Goal: Information Seeking & Learning: Learn about a topic

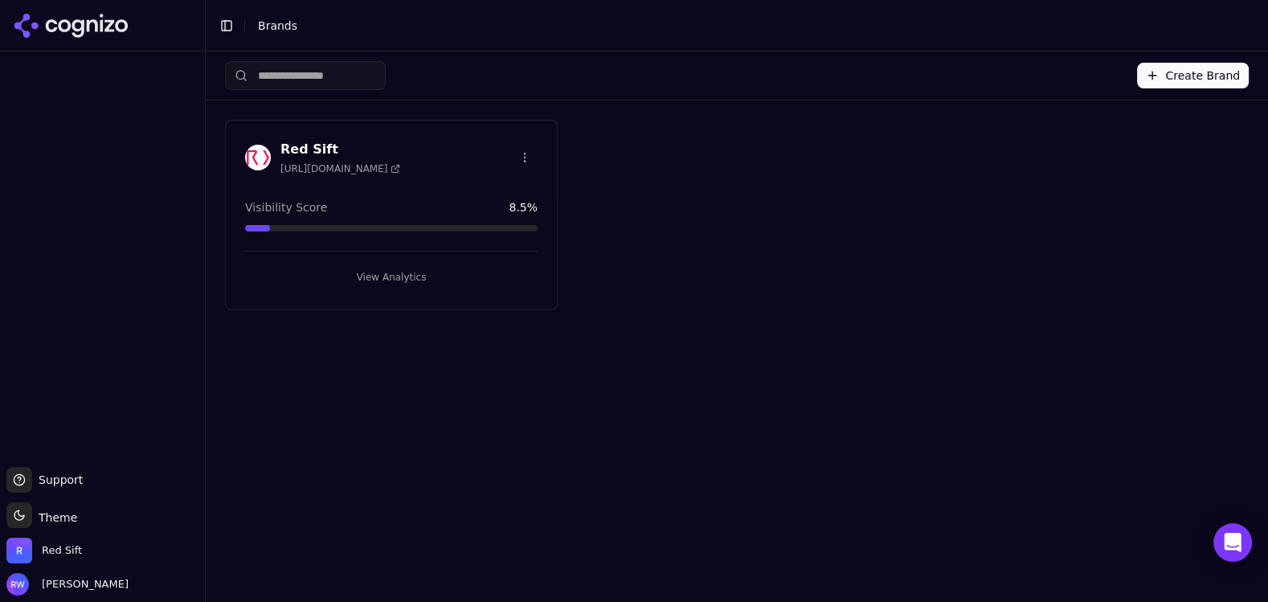
click at [432, 267] on button "View Analytics" at bounding box center [391, 277] width 292 height 26
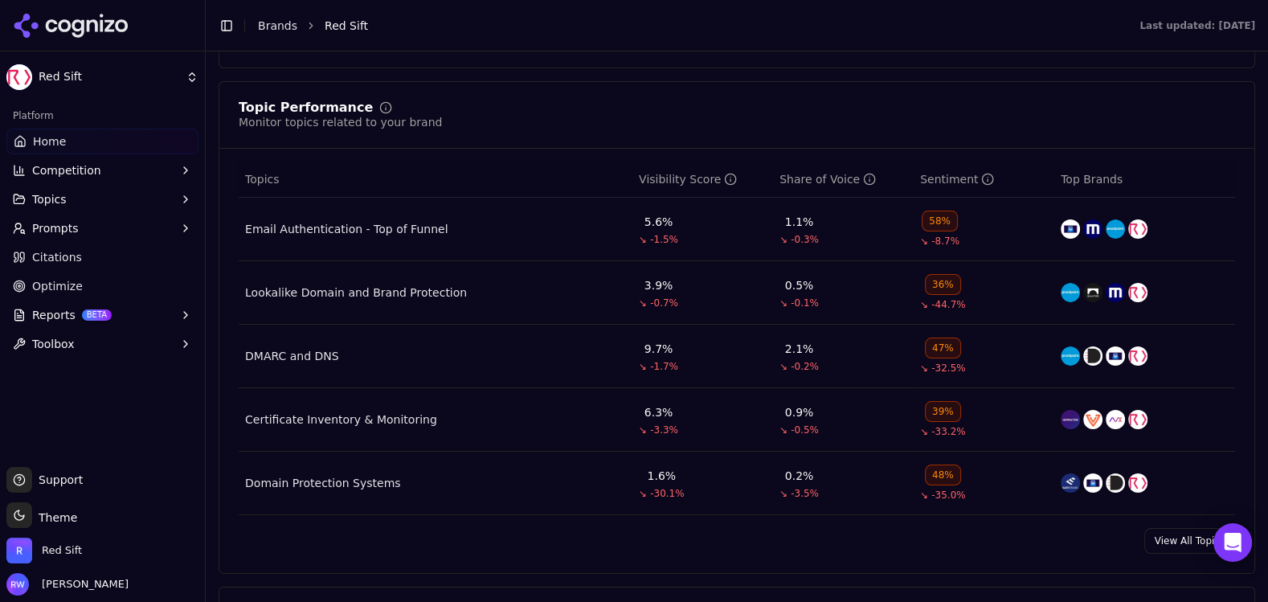
scroll to position [655, 0]
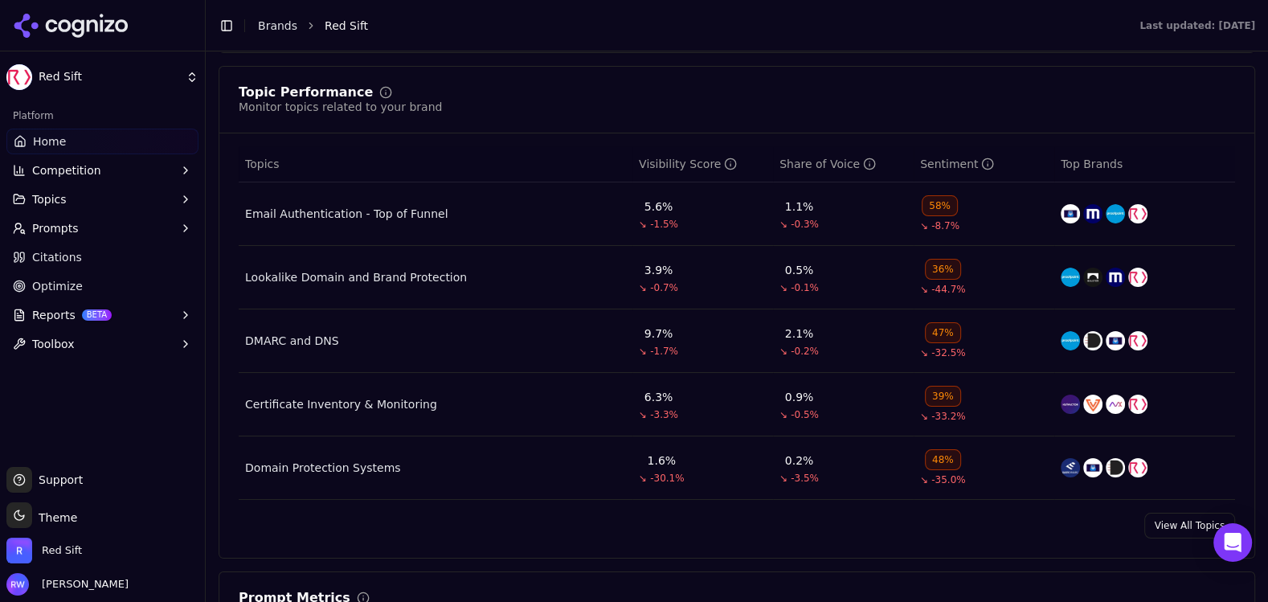
click at [360, 212] on div "Email Authentication - Top of Funnel" at bounding box center [346, 214] width 202 height 16
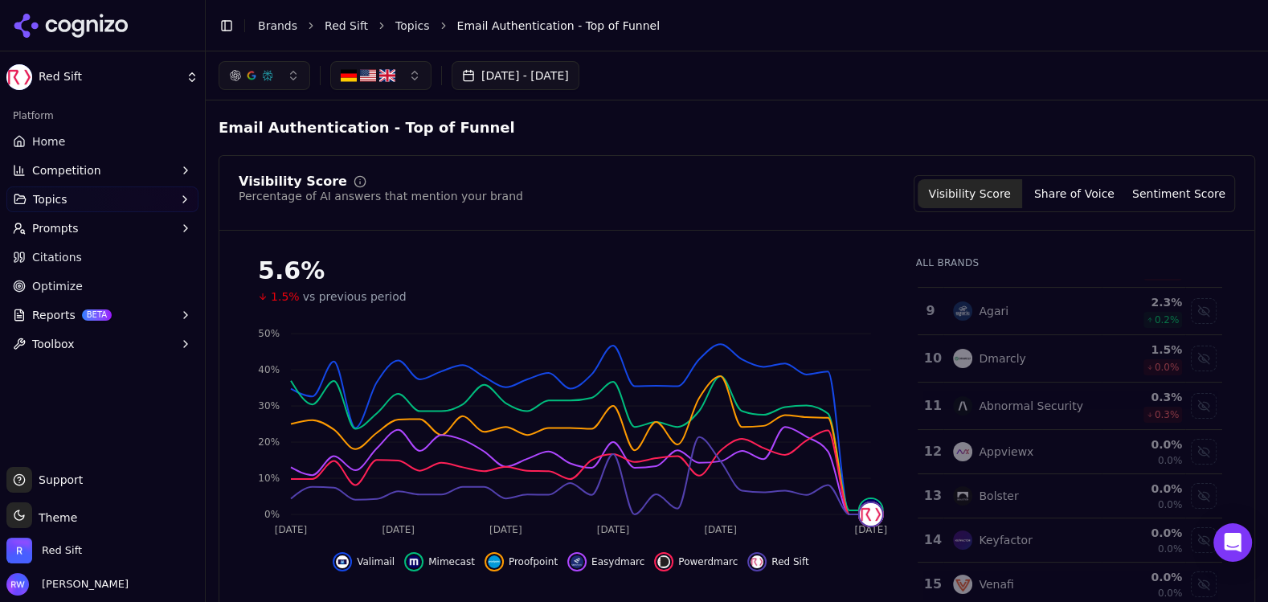
scroll to position [240, 0]
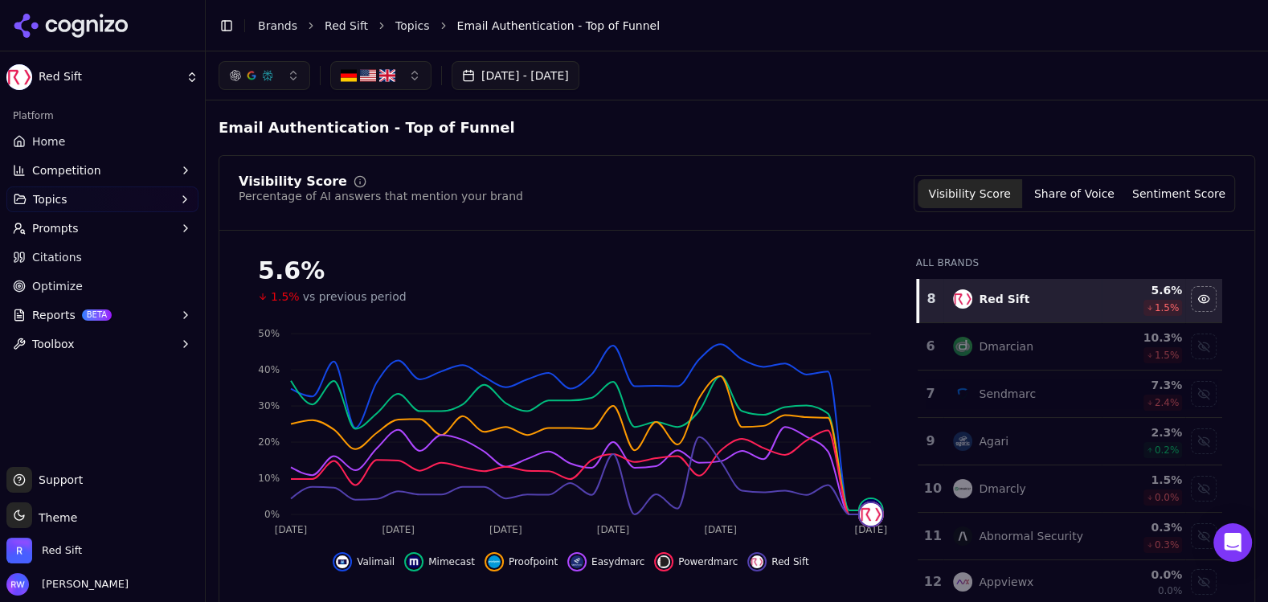
click at [1055, 345] on div "Dmarcian" at bounding box center [1022, 346] width 138 height 19
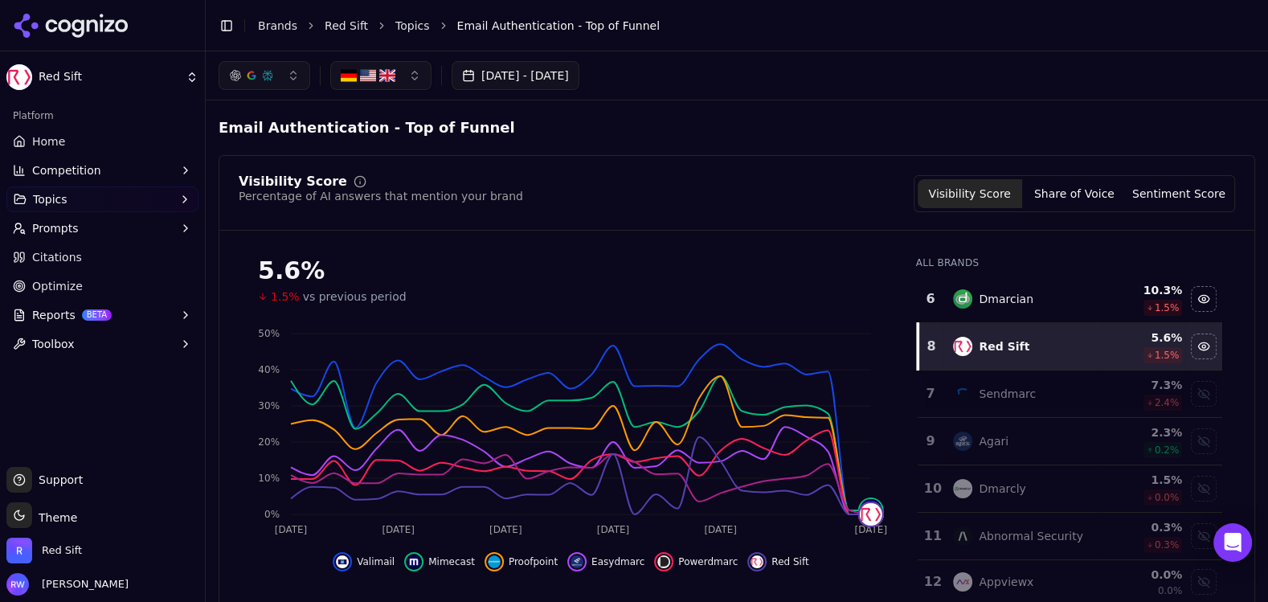
click at [1055, 378] on td "Sendmarc" at bounding box center [1021, 393] width 157 height 47
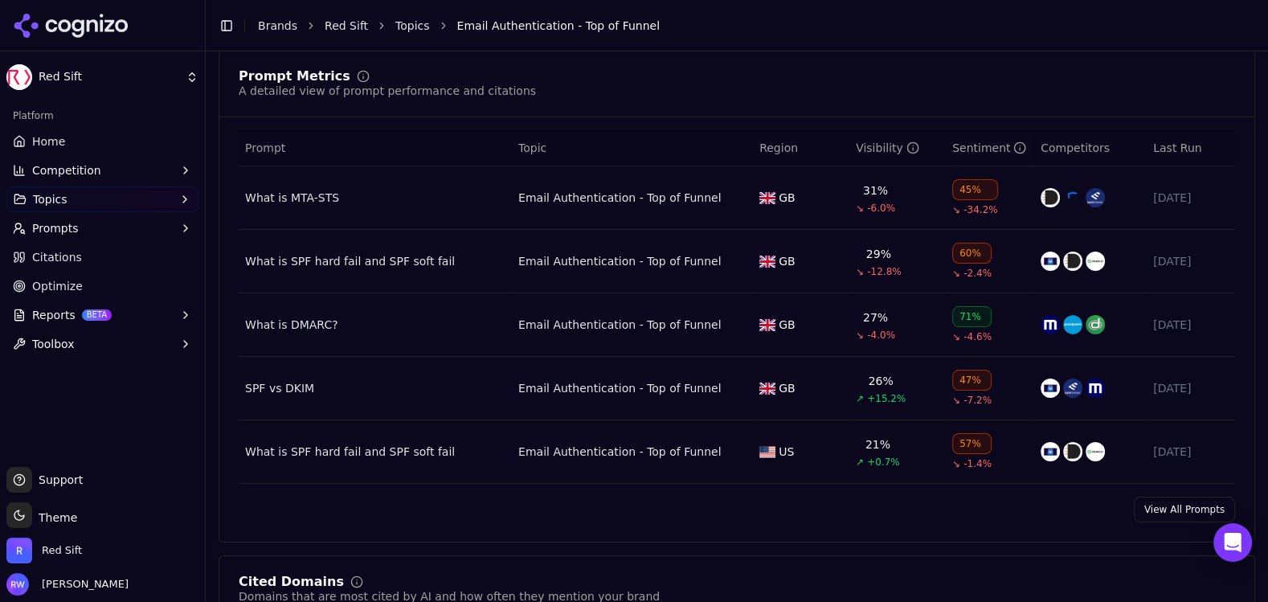
scroll to position [635, 0]
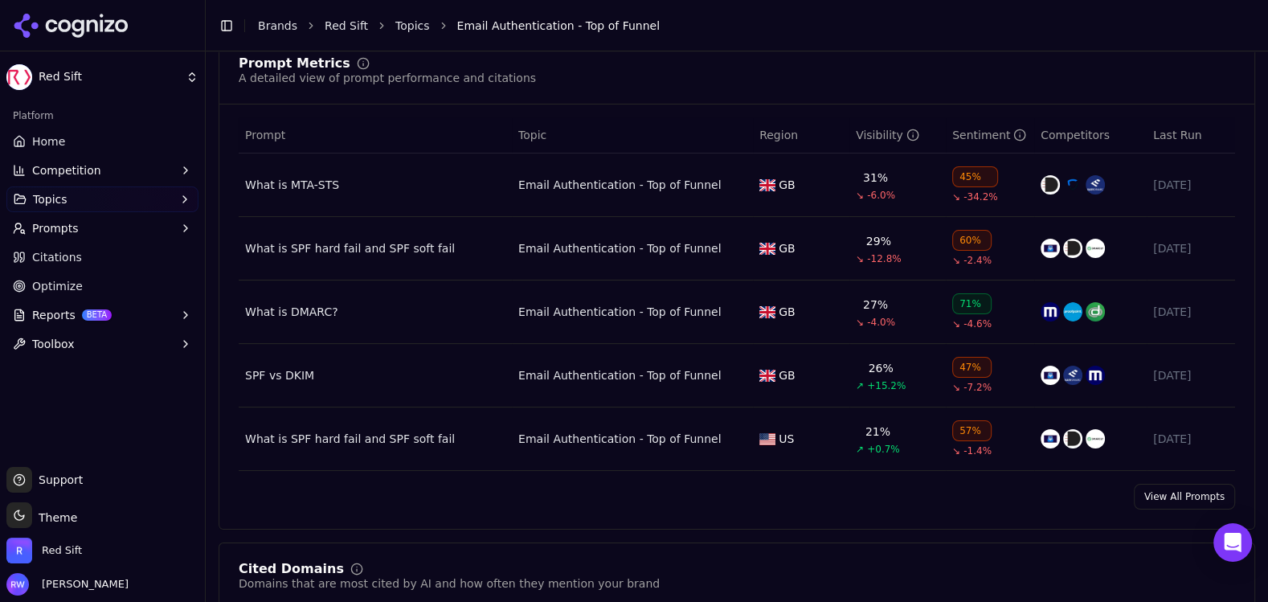
click at [309, 178] on div "What is MTA-STS" at bounding box center [375, 185] width 260 height 16
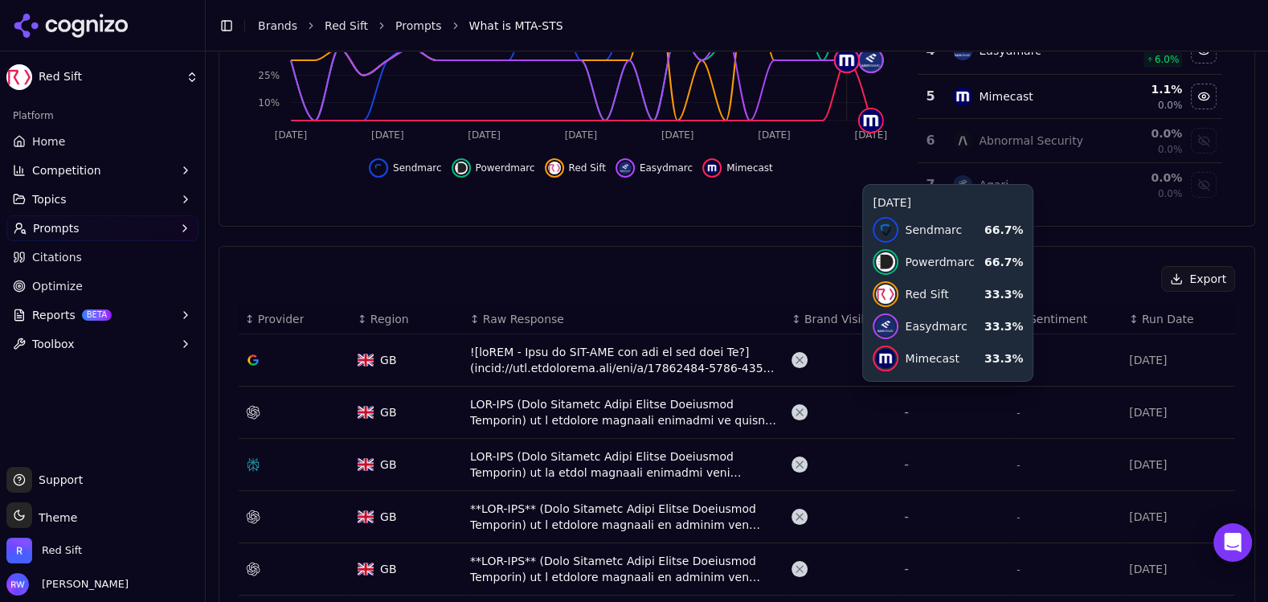
scroll to position [400, 0]
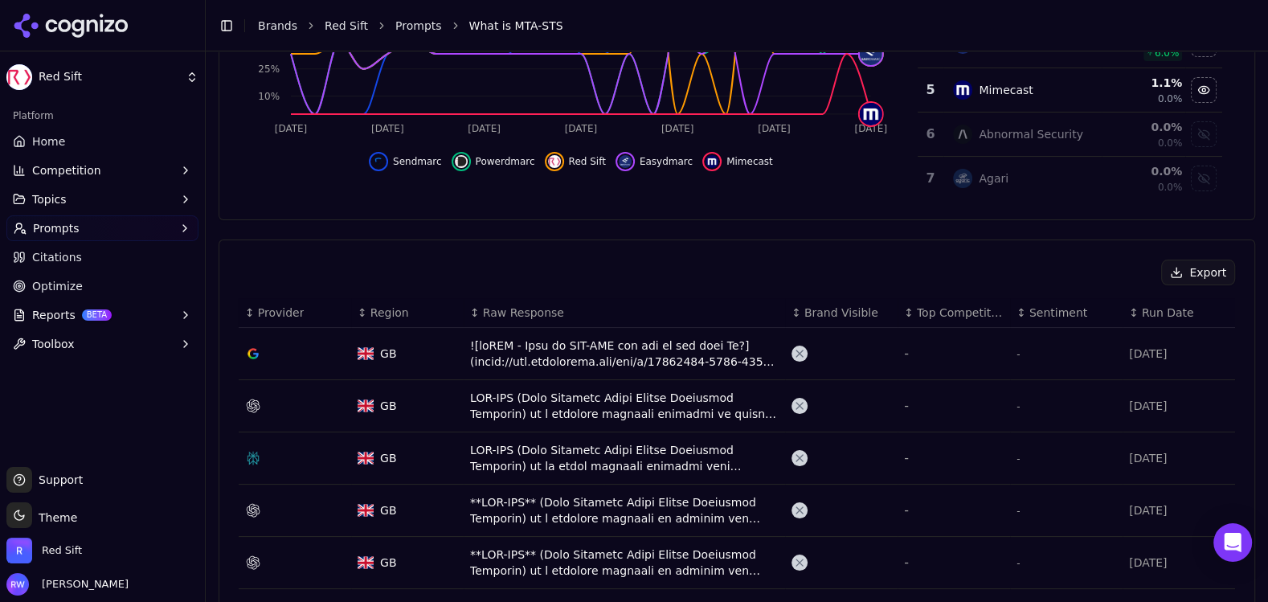
click at [263, 349] on div "Data table" at bounding box center [295, 353] width 100 height 16
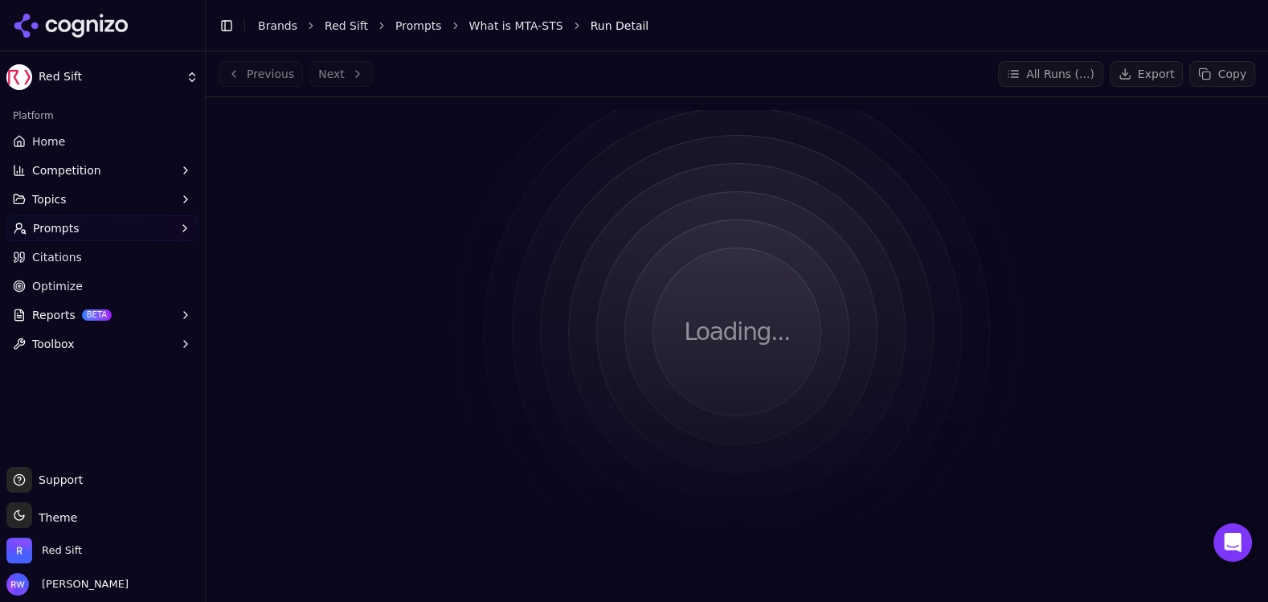
click at [513, 349] on html "Red Sift Platform Home Competition Topics Prompts Citations Optimize Reports BE…" at bounding box center [634, 301] width 1268 height 602
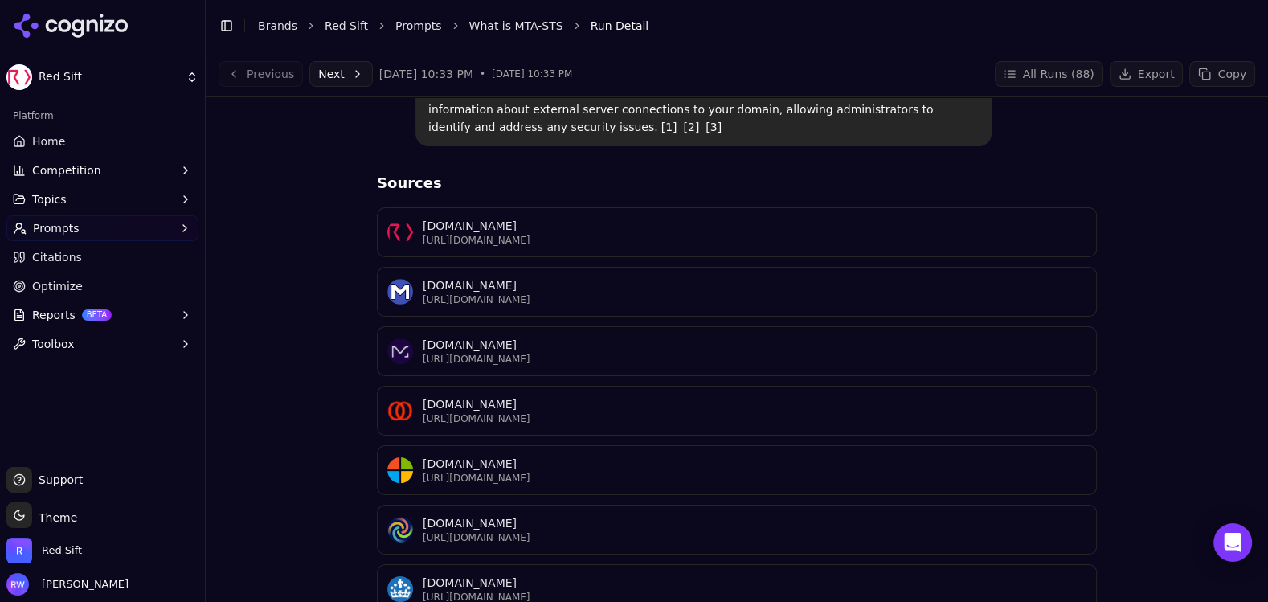
scroll to position [68, 0]
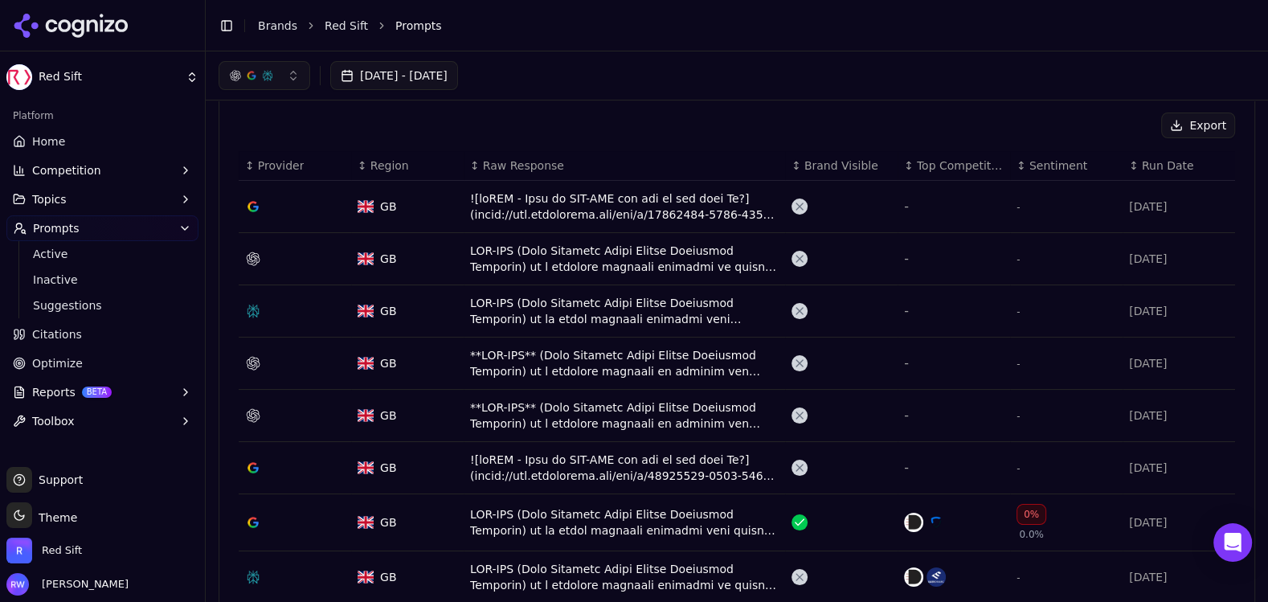
scroll to position [370, 0]
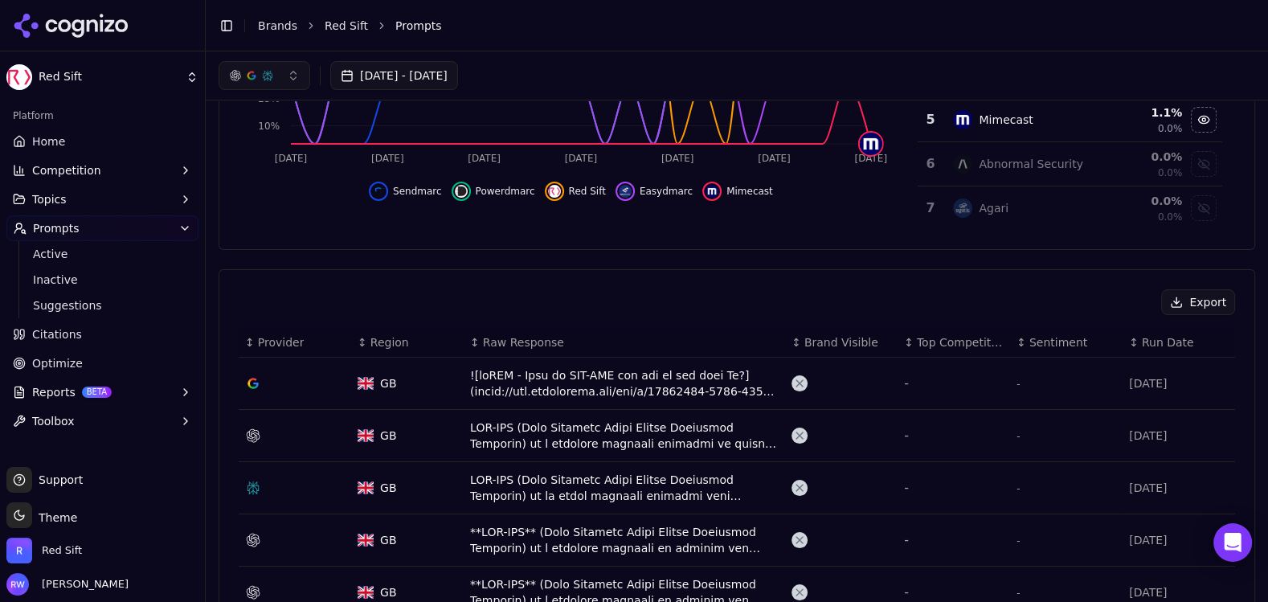
click at [1183, 341] on span "Run Date" at bounding box center [1167, 342] width 52 height 16
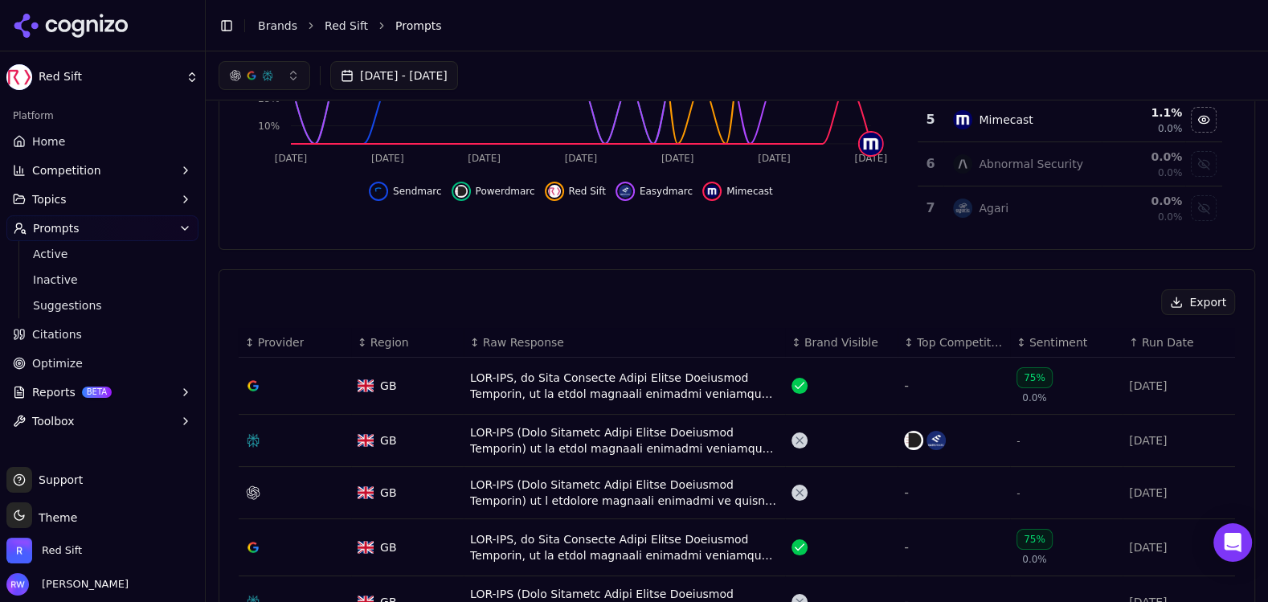
click at [1182, 341] on span "Run Date" at bounding box center [1167, 342] width 52 height 16
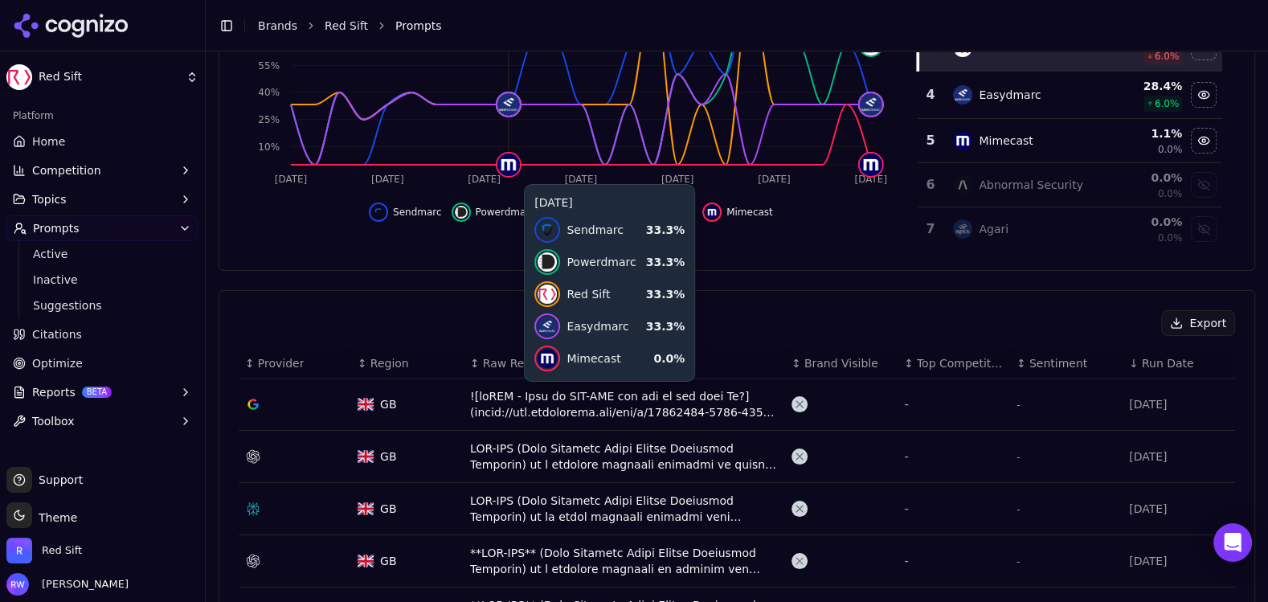
scroll to position [394, 0]
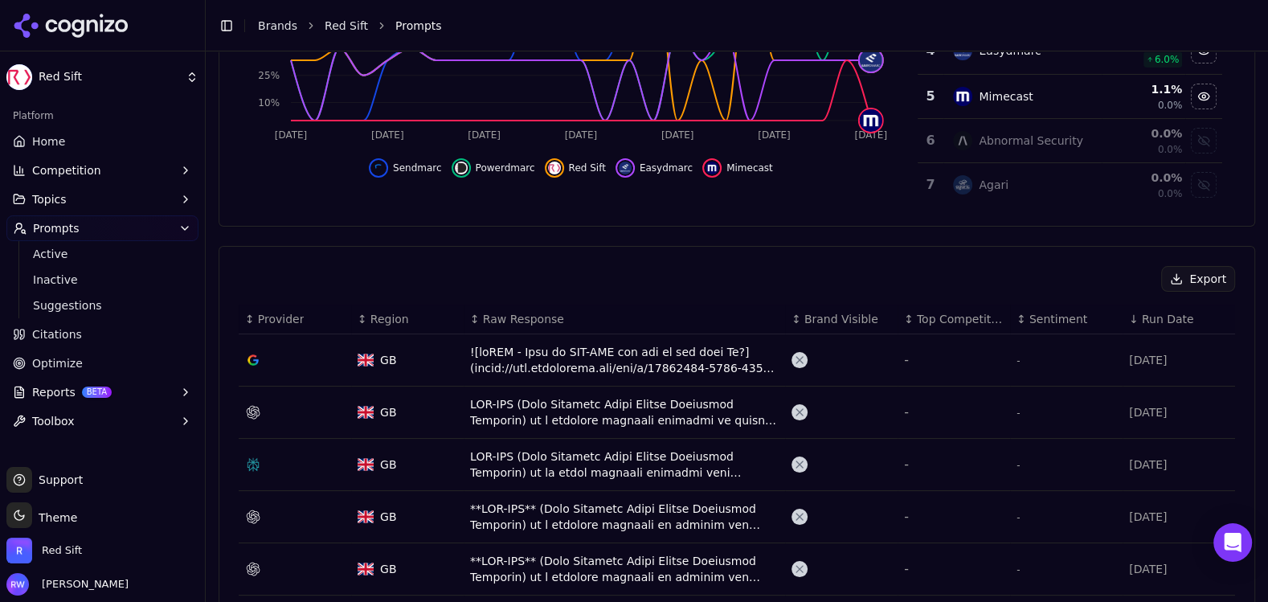
click at [1023, 313] on div "↕ Sentiment" at bounding box center [1066, 319] width 100 height 16
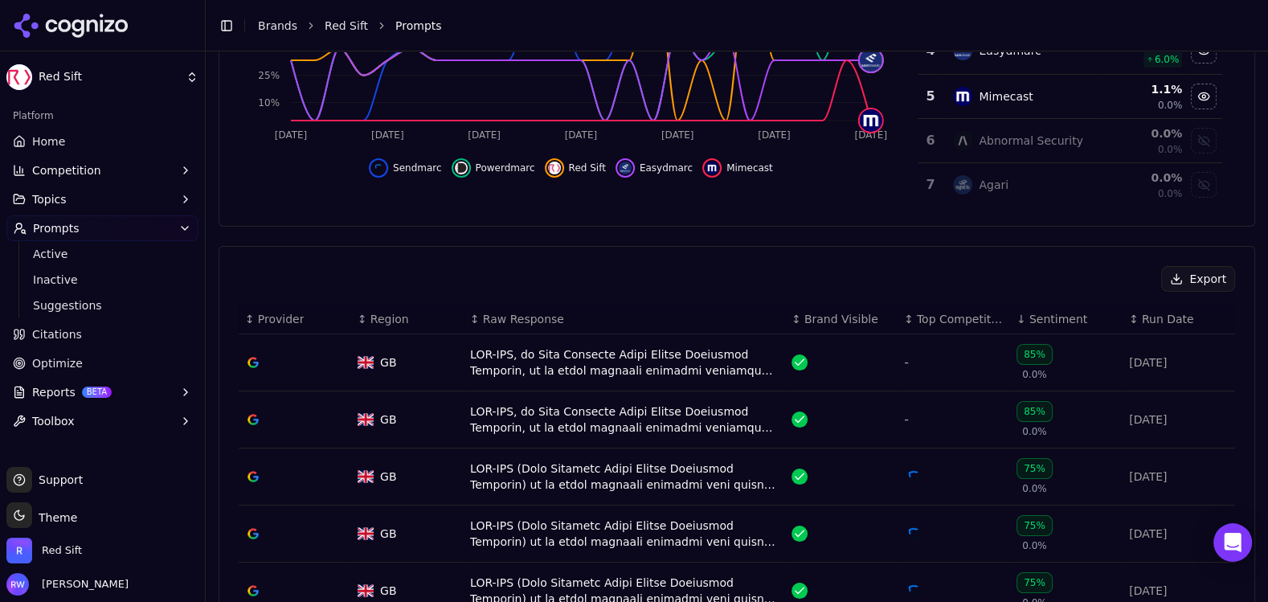
click at [1023, 313] on div "↓ Sentiment" at bounding box center [1066, 319] width 100 height 16
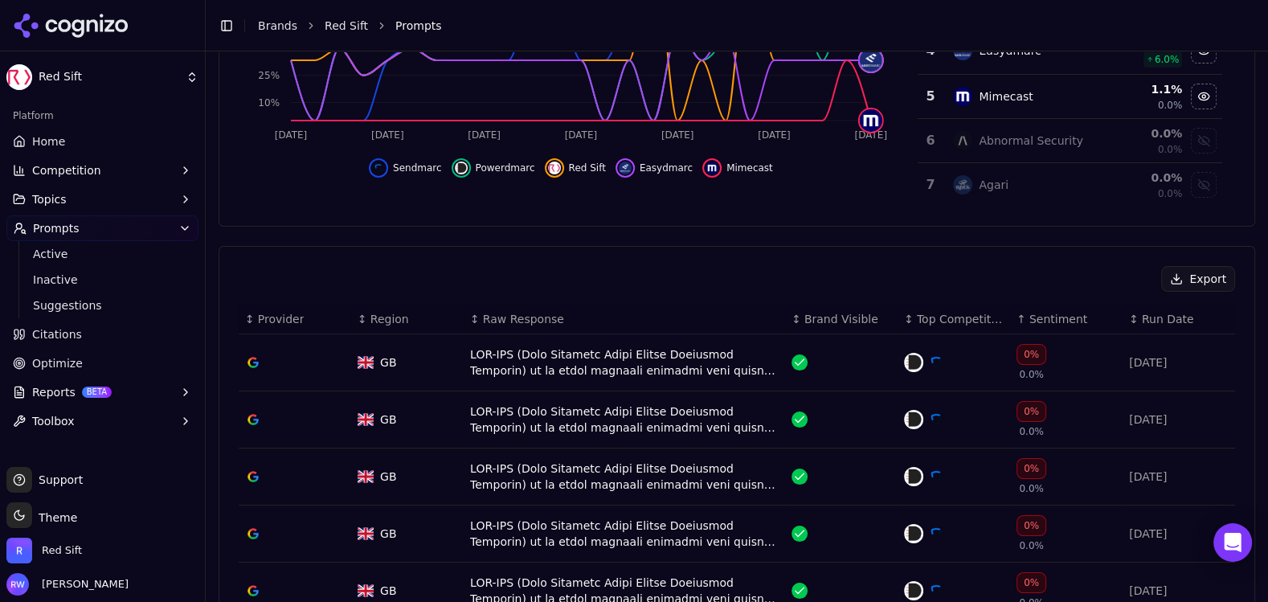
click at [1033, 361] on div "0% 0.0%" at bounding box center [1031, 362] width 30 height 37
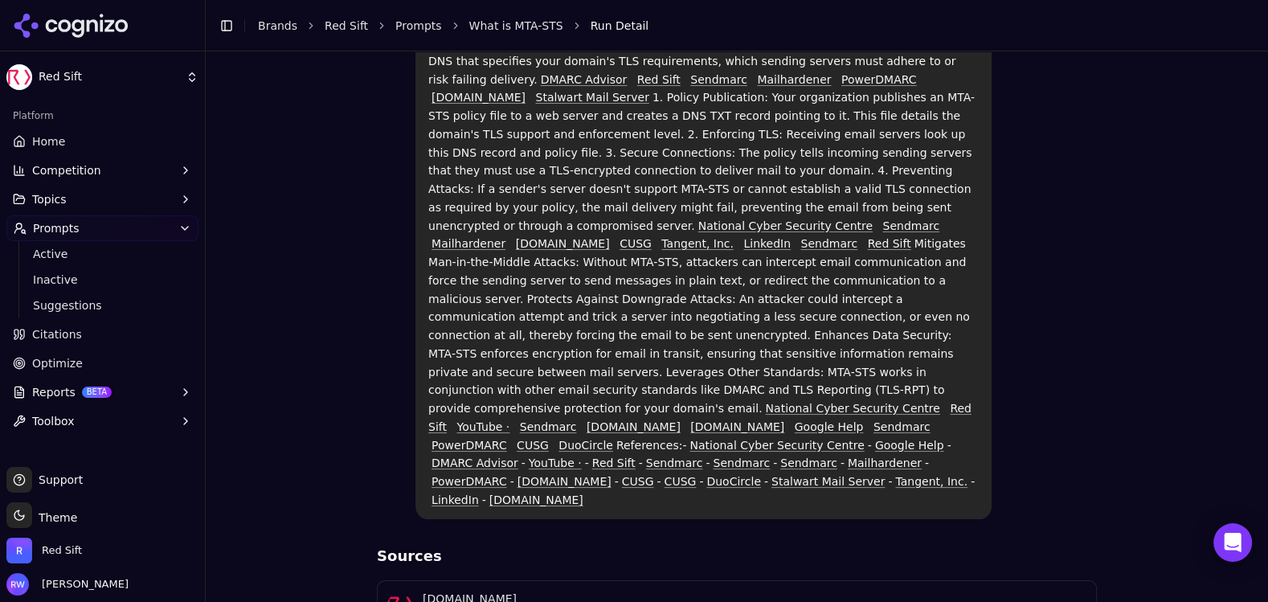
scroll to position [283, 0]
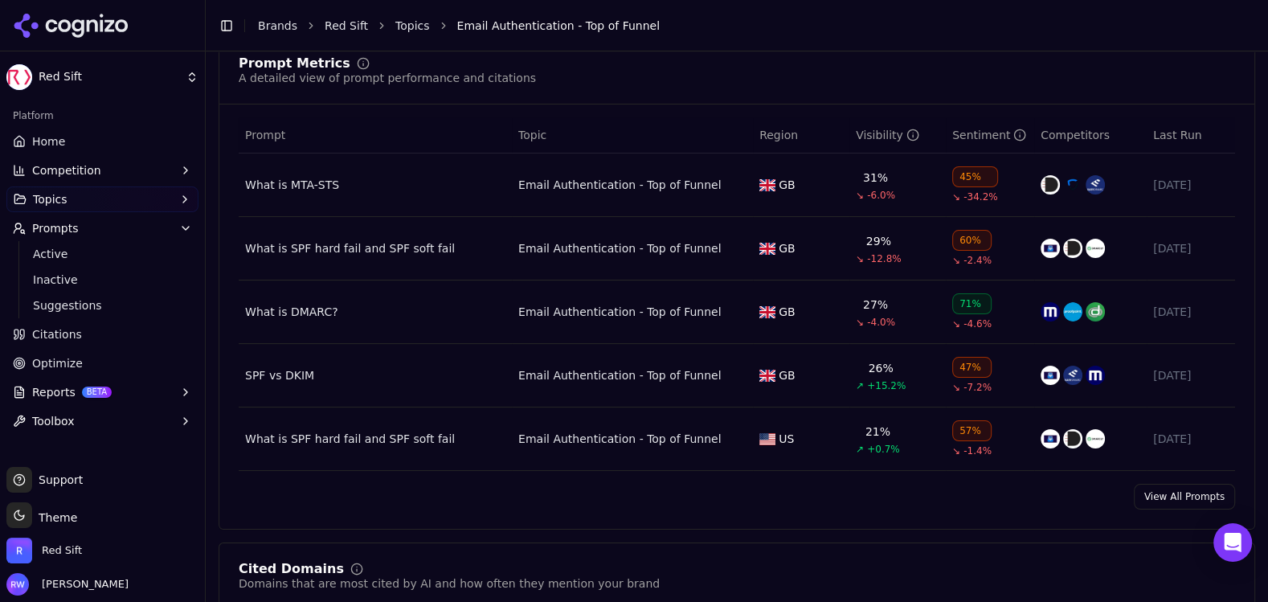
scroll to position [370, 0]
click at [1190, 141] on th "Last Run" at bounding box center [1190, 135] width 88 height 36
click at [1176, 132] on span "Last Run" at bounding box center [1177, 135] width 48 height 16
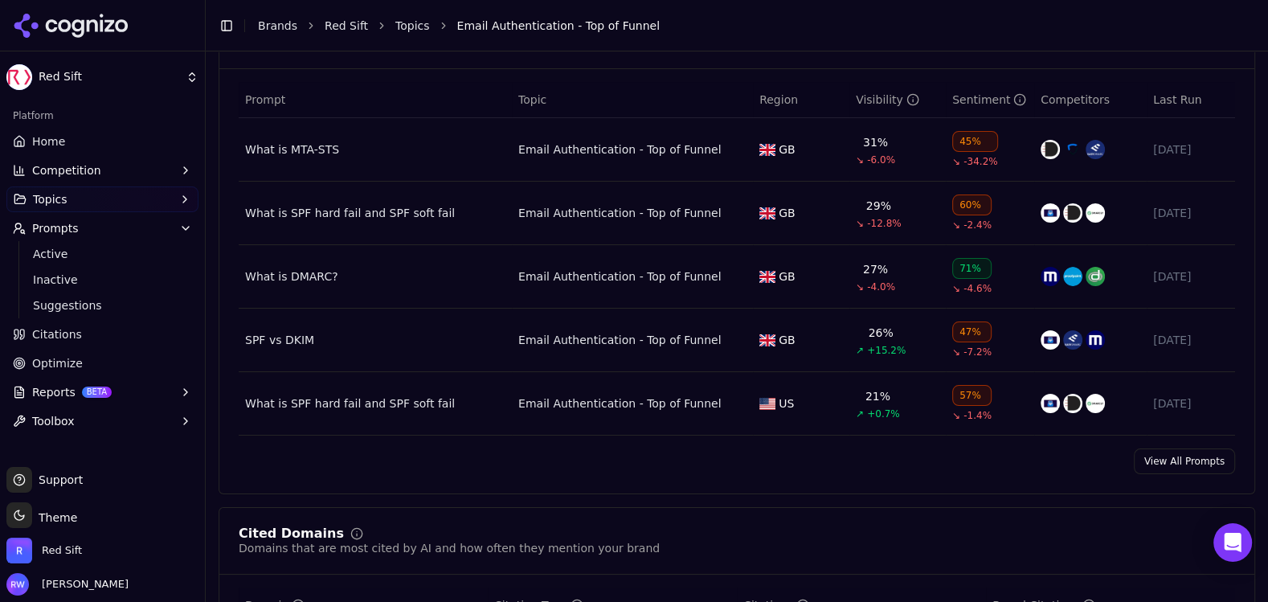
scroll to position [683, 0]
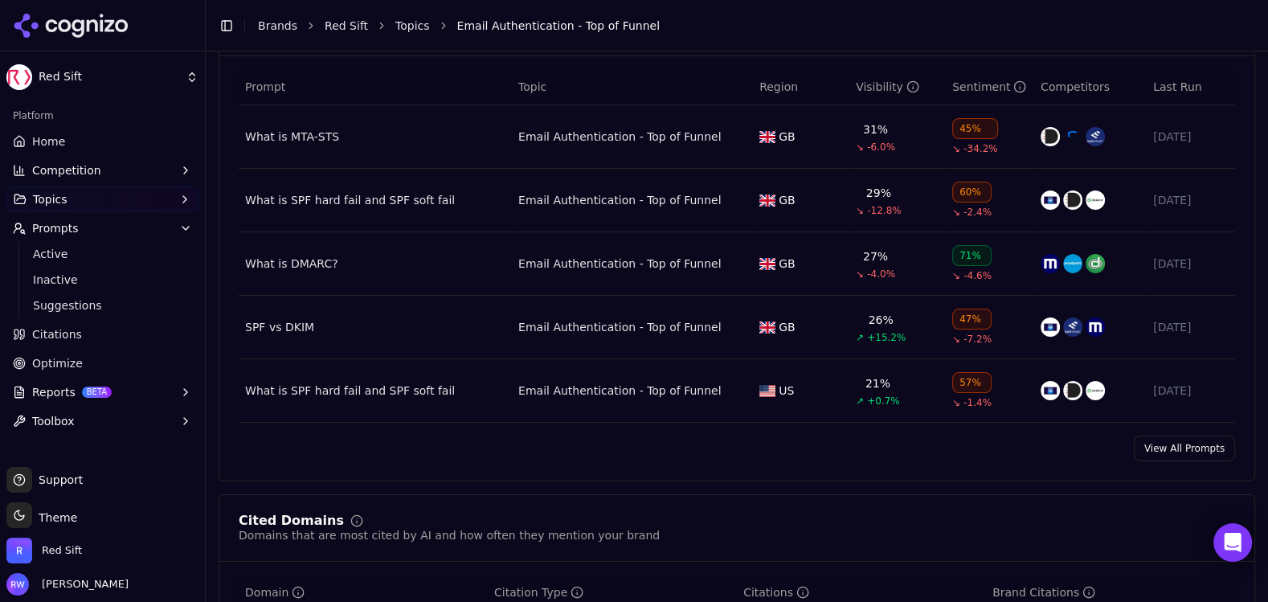
click at [1186, 445] on link "View All Prompts" at bounding box center [1183, 448] width 101 height 26
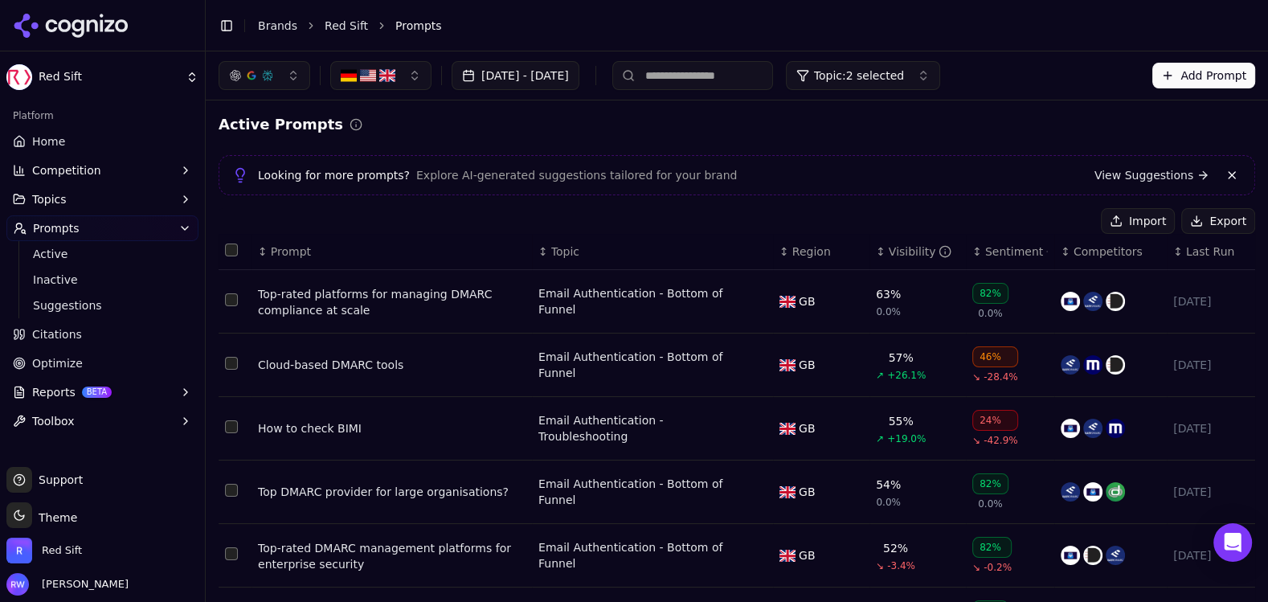
click at [1203, 250] on span "Last Run" at bounding box center [1210, 251] width 48 height 16
click at [904, 81] on span "Topic: 2 selected" at bounding box center [859, 75] width 90 height 16
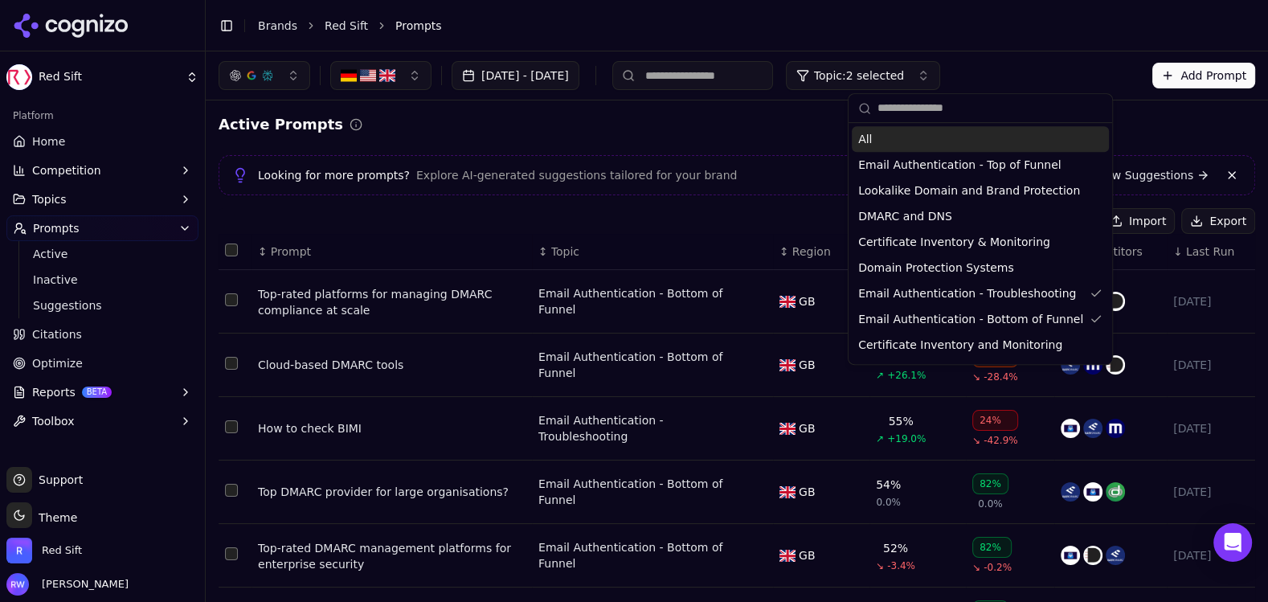
click at [960, 25] on li "Prompts" at bounding box center [808, 26] width 827 height 16
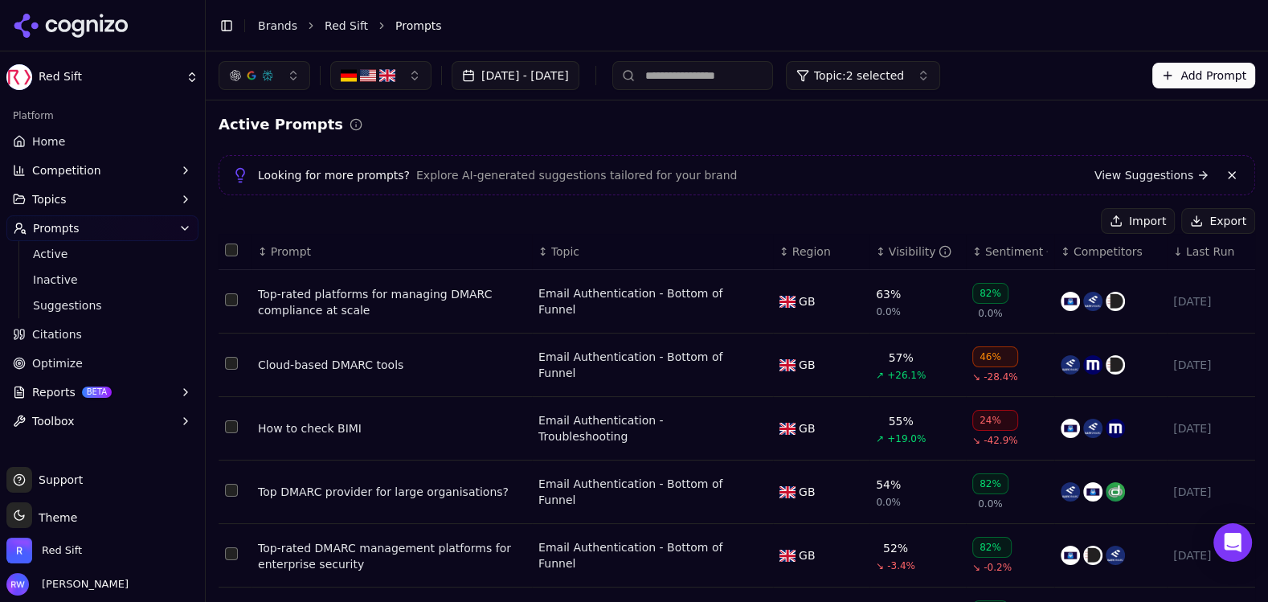
click at [1217, 247] on span "Last Run" at bounding box center [1210, 251] width 48 height 16
click at [1206, 264] on th "↑ Last Run" at bounding box center [1210, 252] width 88 height 36
click at [1208, 251] on span "Last Run" at bounding box center [1210, 251] width 48 height 16
click at [900, 86] on button "Topic: 2 selected" at bounding box center [863, 75] width 154 height 29
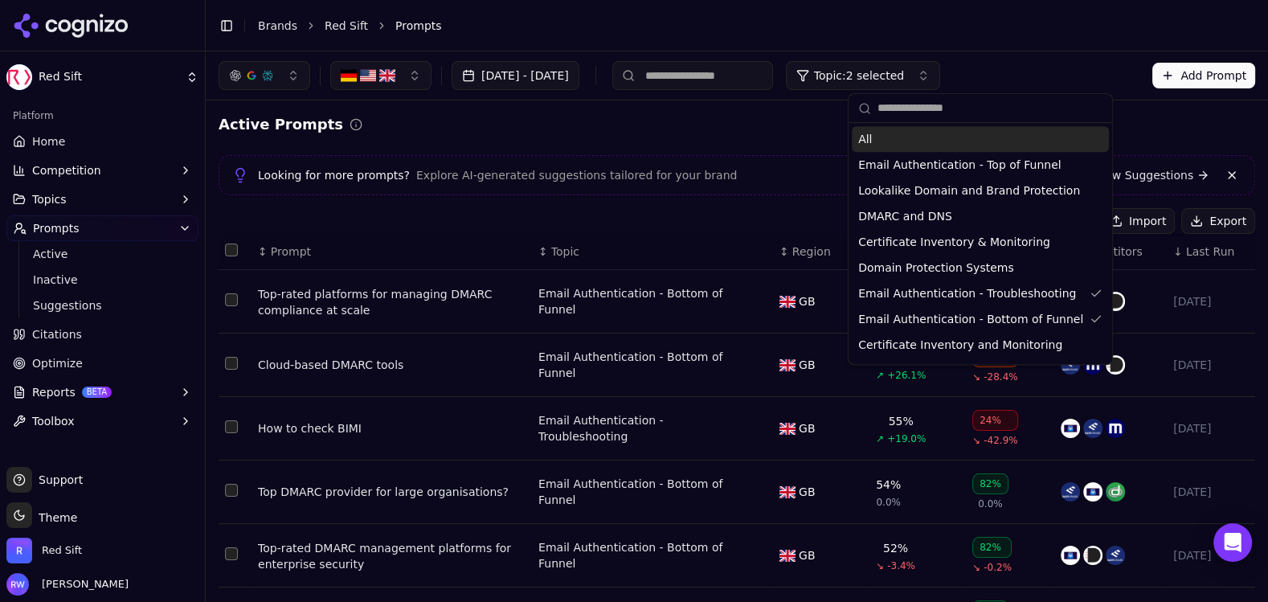
click at [863, 137] on span "All" at bounding box center [865, 139] width 14 height 16
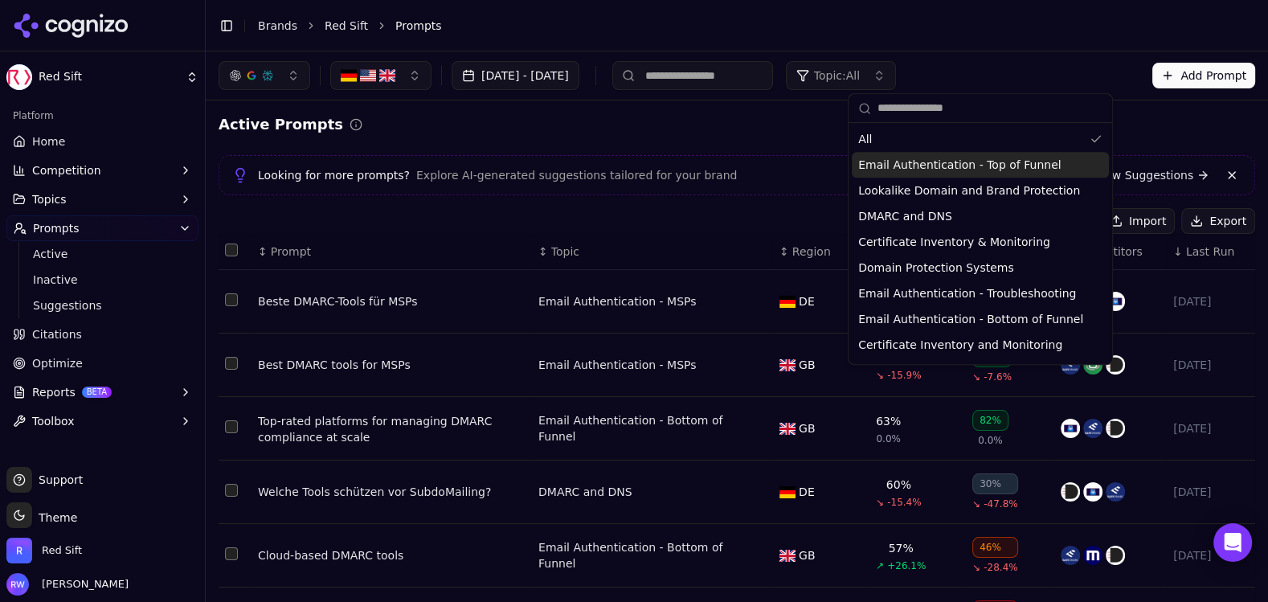
click at [1231, 252] on div "↓ Last Run" at bounding box center [1211, 251] width 76 height 16
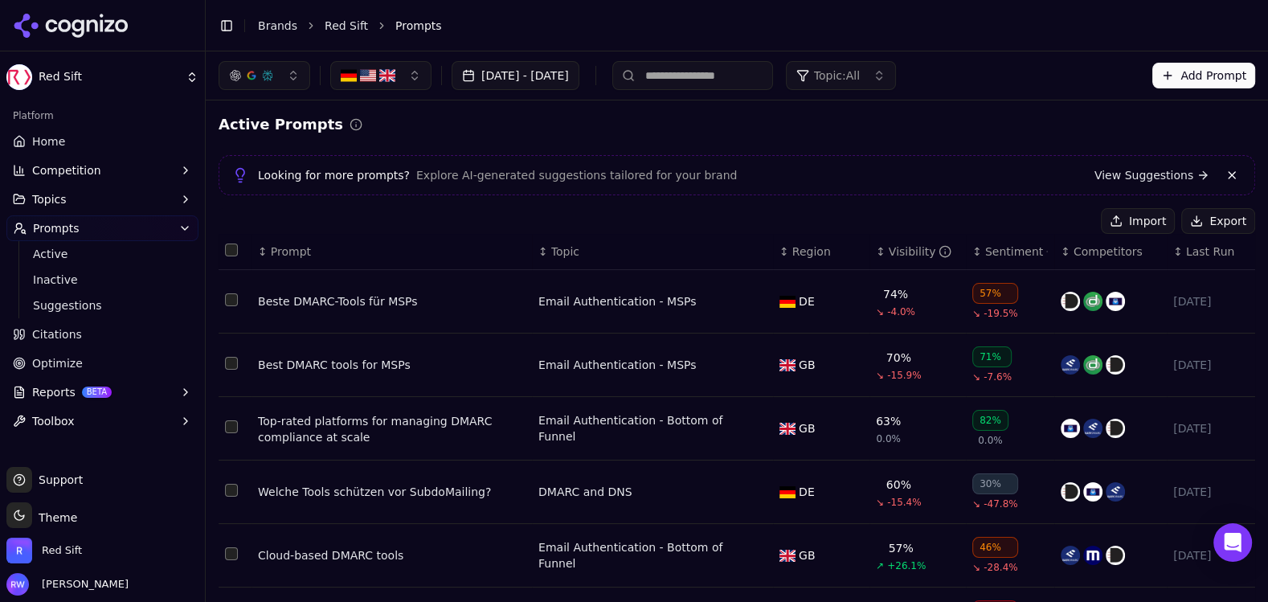
click at [1231, 254] on div "↕ Last Run" at bounding box center [1211, 251] width 76 height 16
click at [55, 136] on span "Home" at bounding box center [48, 141] width 33 height 16
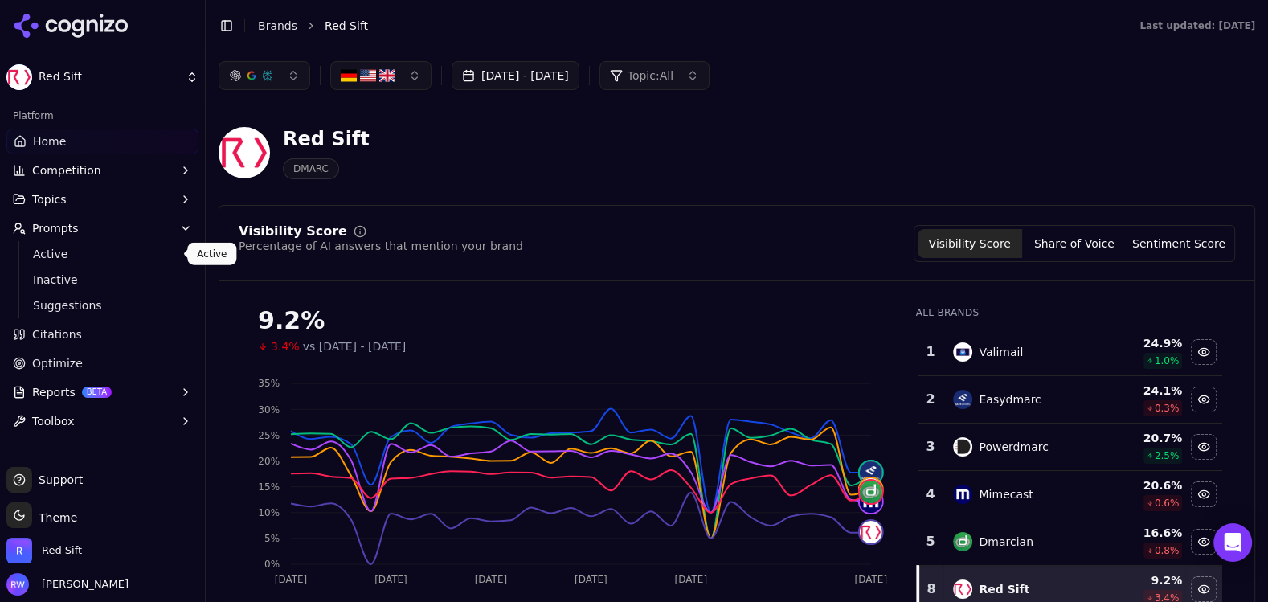
click at [63, 257] on span "Active" at bounding box center [103, 254] width 140 height 16
